Goal: Task Accomplishment & Management: Complete application form

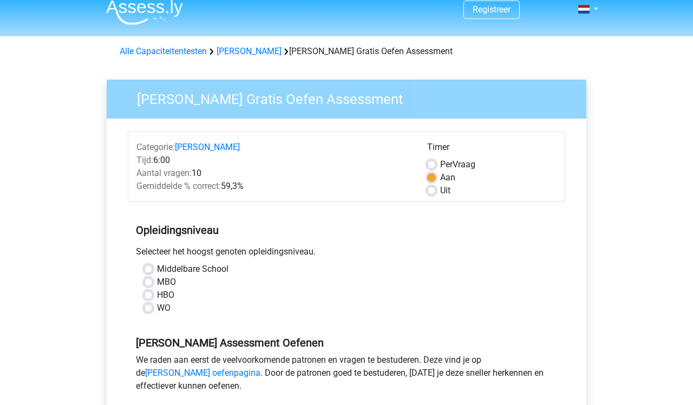
scroll to position [10, 0]
click at [157, 306] on label "WO" at bounding box center [164, 307] width 14 height 13
click at [148, 306] on input "WO" at bounding box center [148, 306] width 9 height 11
radio input "true"
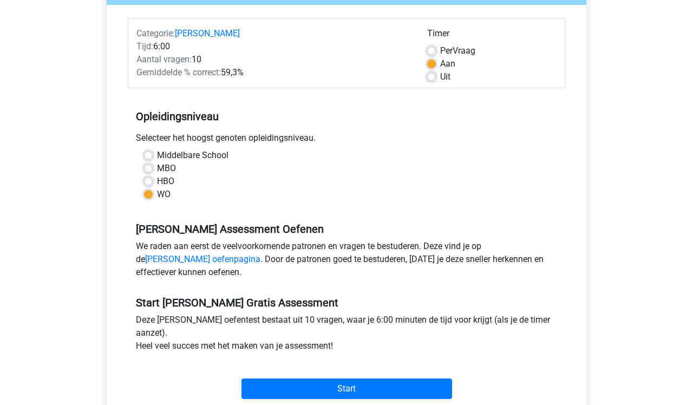
scroll to position [127, 0]
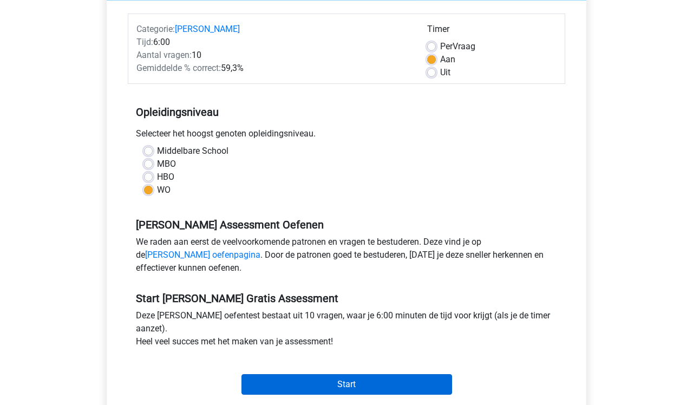
click at [334, 380] on input "Start" at bounding box center [346, 384] width 210 height 21
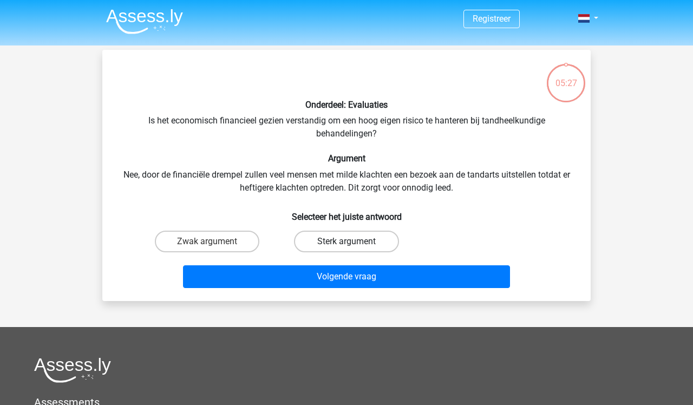
click at [373, 238] on label "Sterk argument" at bounding box center [346, 241] width 104 height 22
click at [353, 241] on input "Sterk argument" at bounding box center [349, 244] width 7 height 7
radio input "true"
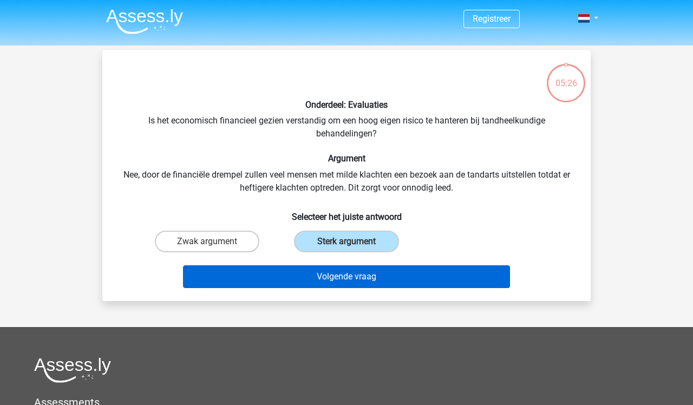
click at [366, 279] on button "Volgende vraag" at bounding box center [346, 276] width 327 height 23
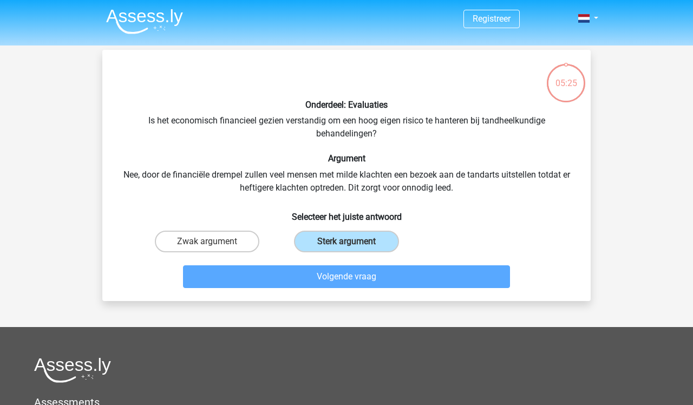
scroll to position [50, 0]
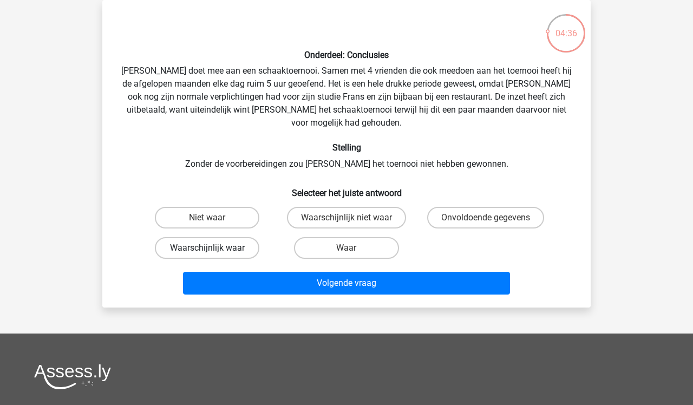
click at [235, 237] on label "Waarschijnlijk waar" at bounding box center [207, 248] width 104 height 22
click at [214, 248] on input "Waarschijnlijk waar" at bounding box center [210, 251] width 7 height 7
radio input "true"
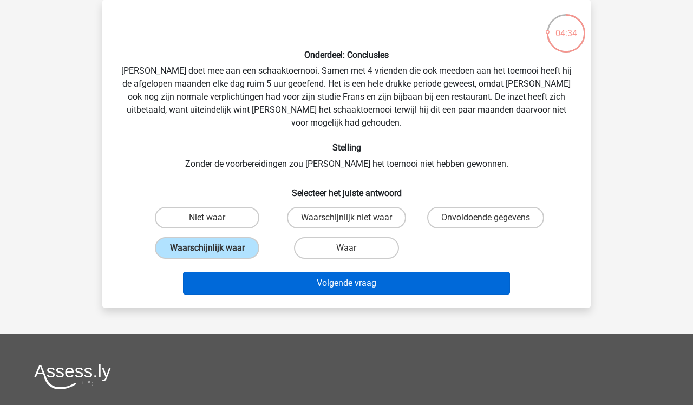
click at [340, 276] on button "Volgende vraag" at bounding box center [346, 283] width 327 height 23
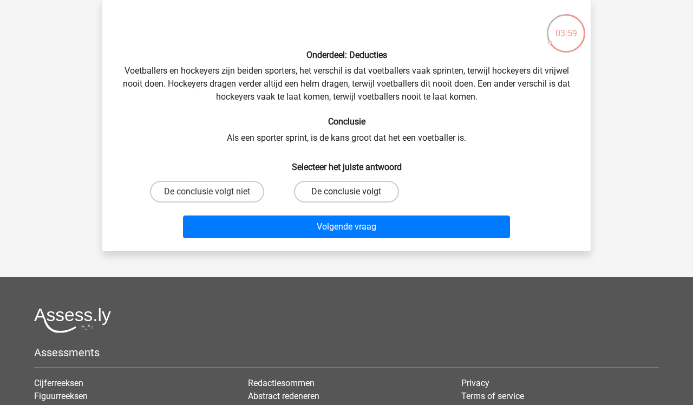
click at [364, 196] on label "De conclusie volgt" at bounding box center [346, 192] width 104 height 22
click at [353, 196] on input "De conclusie volgt" at bounding box center [349, 195] width 7 height 7
radio input "true"
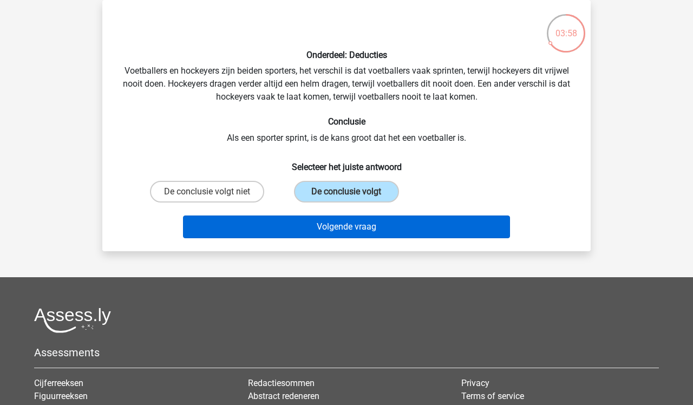
click at [360, 226] on button "Volgende vraag" at bounding box center [346, 226] width 327 height 23
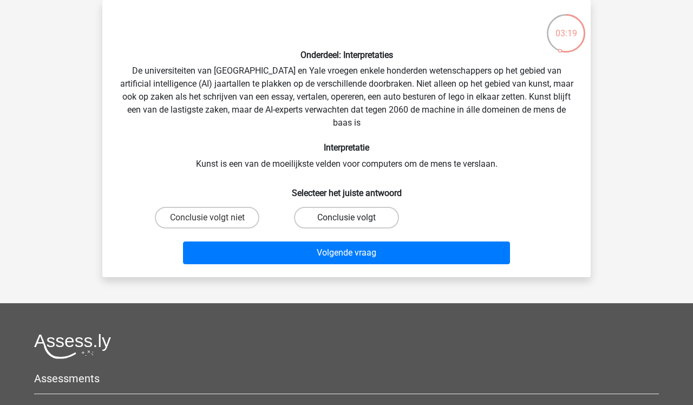
click at [347, 214] on label "Conclusie volgt" at bounding box center [346, 218] width 104 height 22
click at [347, 217] on input "Conclusie volgt" at bounding box center [349, 220] width 7 height 7
radio input "true"
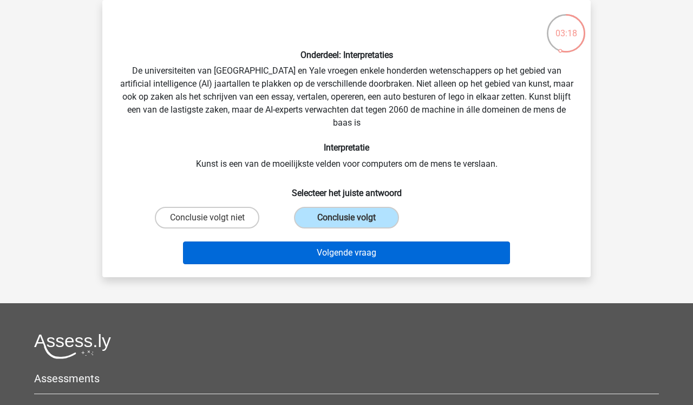
click at [361, 254] on button "Volgende vraag" at bounding box center [346, 252] width 327 height 23
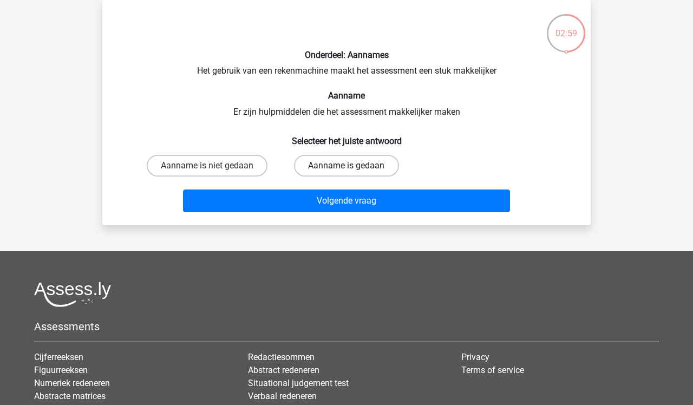
click at [378, 157] on label "Aanname is gedaan" at bounding box center [346, 166] width 104 height 22
click at [353, 166] on input "Aanname is gedaan" at bounding box center [349, 169] width 7 height 7
radio input "true"
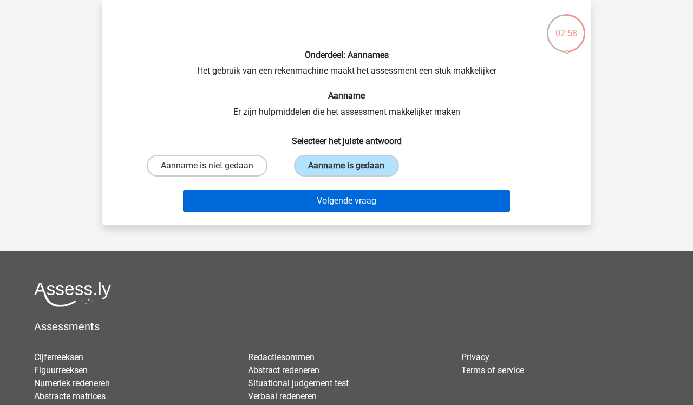
click at [369, 206] on button "Volgende vraag" at bounding box center [346, 200] width 327 height 23
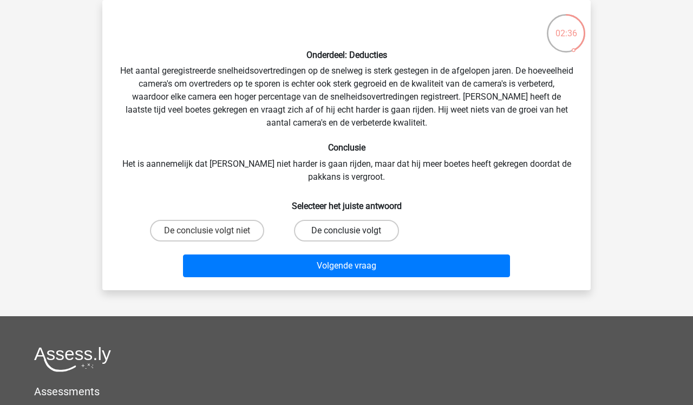
click at [355, 225] on label "De conclusie volgt" at bounding box center [346, 231] width 104 height 22
click at [353, 230] on input "De conclusie volgt" at bounding box center [349, 233] width 7 height 7
radio input "true"
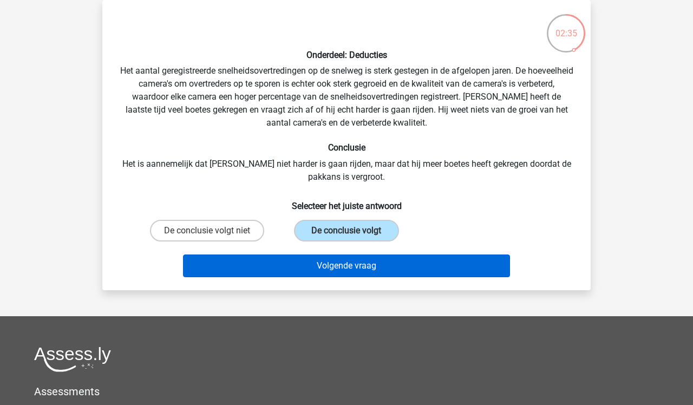
click at [362, 272] on button "Volgende vraag" at bounding box center [346, 265] width 327 height 23
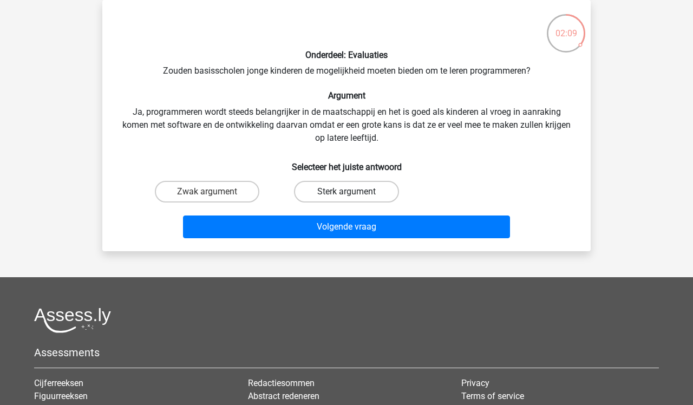
click at [348, 198] on label "Sterk argument" at bounding box center [346, 192] width 104 height 22
click at [348, 198] on input "Sterk argument" at bounding box center [349, 195] width 7 height 7
radio input "true"
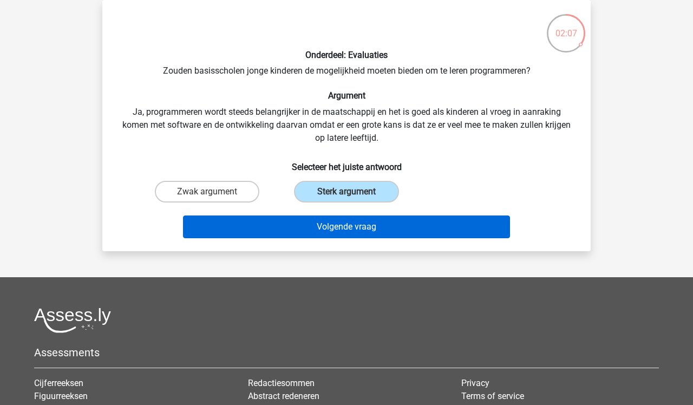
click at [339, 228] on button "Volgende vraag" at bounding box center [346, 226] width 327 height 23
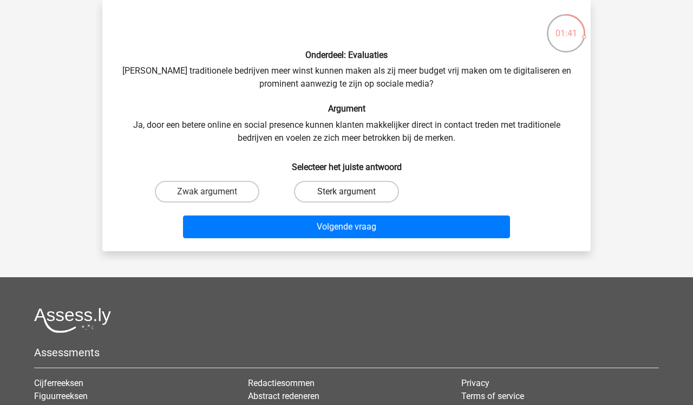
click at [332, 199] on label "Sterk argument" at bounding box center [346, 192] width 104 height 22
click at [346, 199] on input "Sterk argument" at bounding box center [349, 195] width 7 height 7
radio input "true"
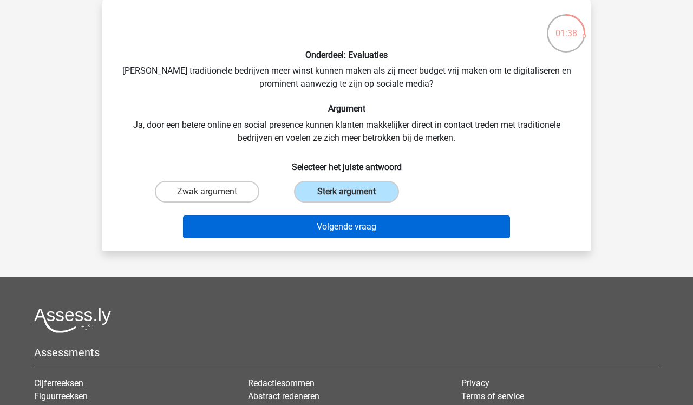
click at [351, 233] on button "Volgende vraag" at bounding box center [346, 226] width 327 height 23
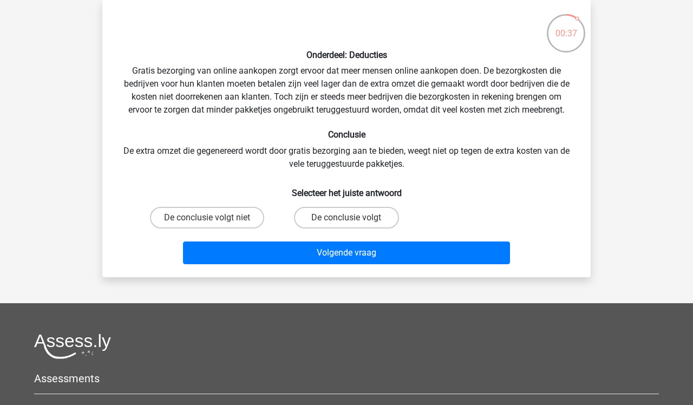
click at [348, 219] on input "De conclusie volgt" at bounding box center [349, 220] width 7 height 7
radio input "true"
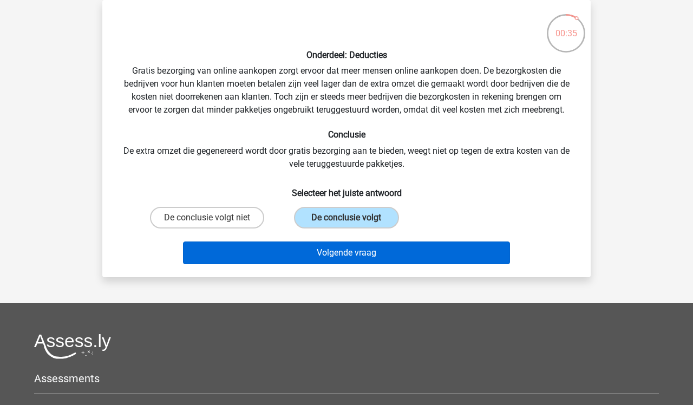
click at [346, 254] on button "Volgende vraag" at bounding box center [346, 252] width 327 height 23
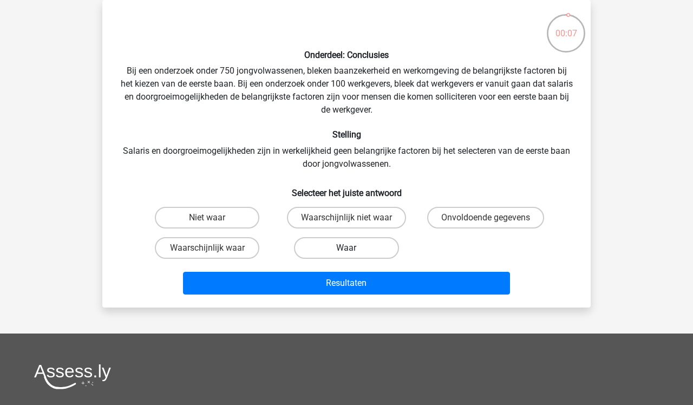
click at [345, 246] on label "Waar" at bounding box center [346, 248] width 104 height 22
click at [346, 248] on input "Waar" at bounding box center [349, 251] width 7 height 7
radio input "true"
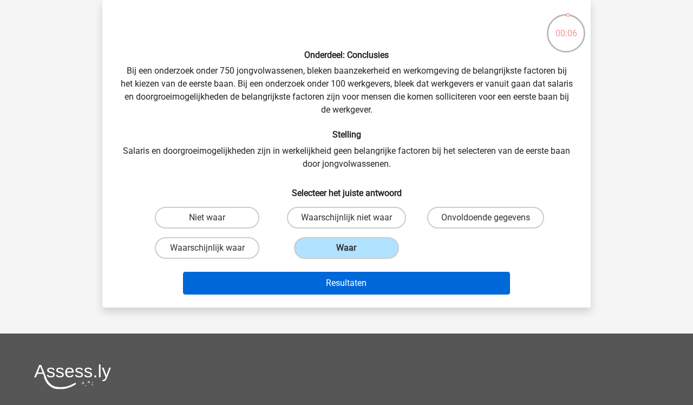
click at [337, 279] on button "Resultaten" at bounding box center [346, 283] width 327 height 23
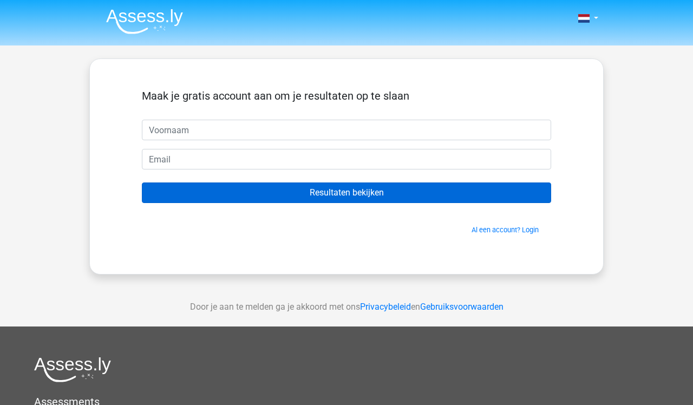
click at [370, 197] on input "Resultaten bekijken" at bounding box center [346, 192] width 409 height 21
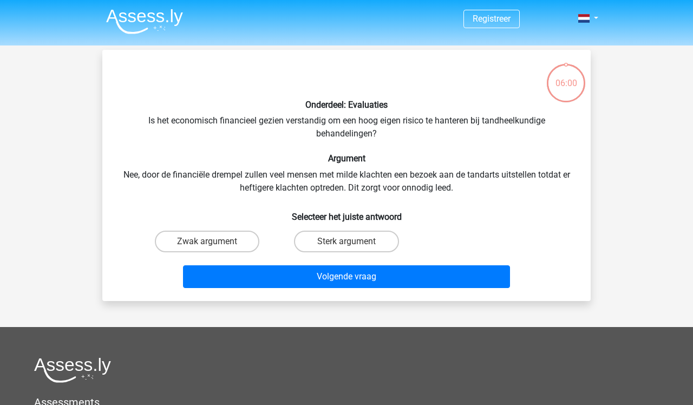
scroll to position [50, 0]
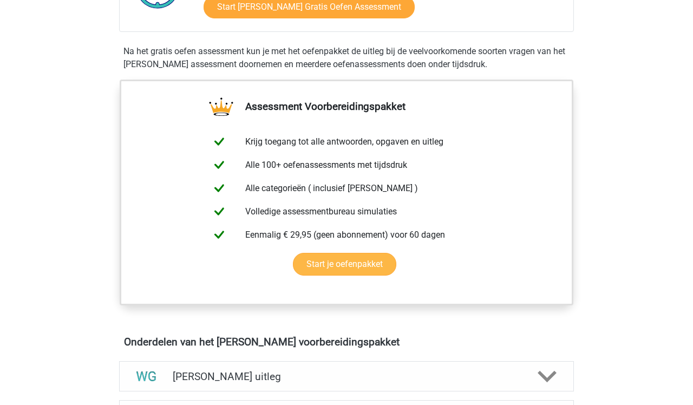
scroll to position [404, 0]
